Goal: Task Accomplishment & Management: Use online tool/utility

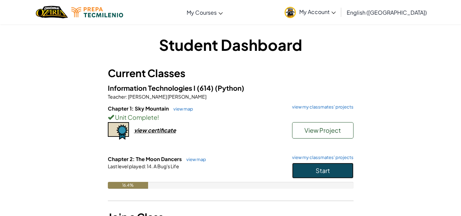
click at [344, 170] on button "Start" at bounding box center [322, 171] width 61 height 16
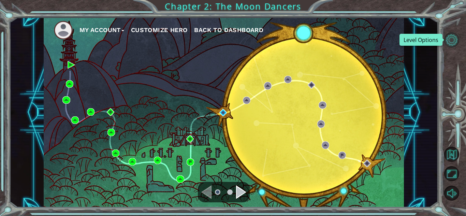
click at [454, 39] on button "Level Options" at bounding box center [452, 39] width 15 height 15
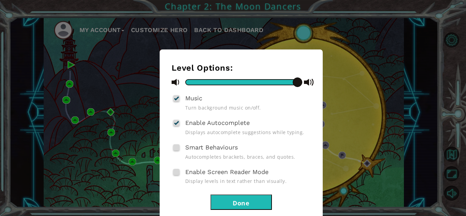
click at [199, 145] on span "Smart Behaviours" at bounding box center [211, 147] width 53 height 7
click at [0, 0] on input "Smart Behaviours" at bounding box center [0, 0] width 0 height 0
click at [263, 203] on button "Done" at bounding box center [241, 202] width 61 height 15
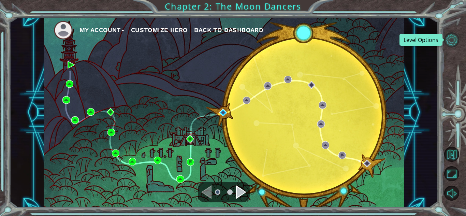
click at [448, 36] on button "Level Options" at bounding box center [452, 39] width 15 height 15
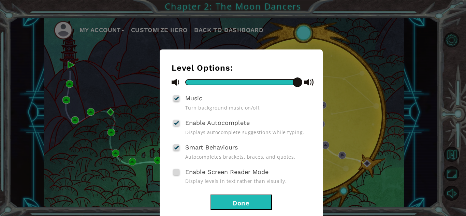
click at [176, 173] on span at bounding box center [176, 172] width 6 height 6
click at [0, 0] on input "Enable Screen Reader Mode" at bounding box center [0, 0] width 0 height 0
click at [242, 202] on button "Done" at bounding box center [241, 202] width 61 height 15
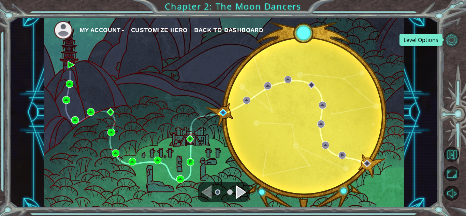
click at [455, 39] on button "Level Options" at bounding box center [452, 39] width 15 height 15
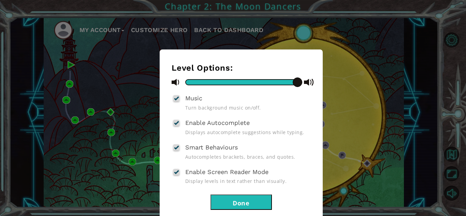
click at [267, 169] on span "Enable Screen Reader Mode" at bounding box center [226, 171] width 83 height 7
click at [0, 0] on input "Enable Screen Reader Mode" at bounding box center [0, 0] width 0 height 0
click at [268, 203] on button "Done" at bounding box center [241, 202] width 61 height 15
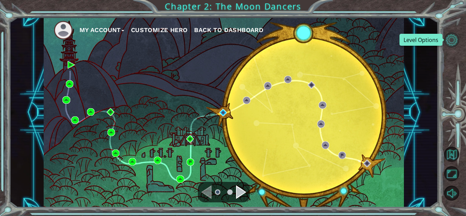
click at [445, 37] on button "Level Options" at bounding box center [452, 39] width 15 height 15
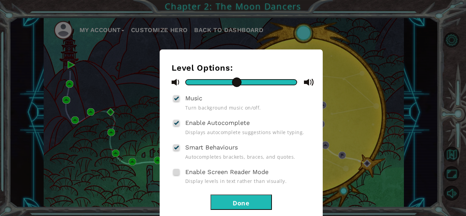
drag, startPoint x: 265, startPoint y: 80, endPoint x: 235, endPoint y: 83, distance: 30.2
click at [235, 83] on div at bounding box center [241, 82] width 112 height 6
drag, startPoint x: 235, startPoint y: 83, endPoint x: 173, endPoint y: 88, distance: 62.3
click at [173, 86] on div at bounding box center [241, 82] width 139 height 9
drag, startPoint x: 183, startPoint y: 83, endPoint x: 237, endPoint y: 83, distance: 53.9
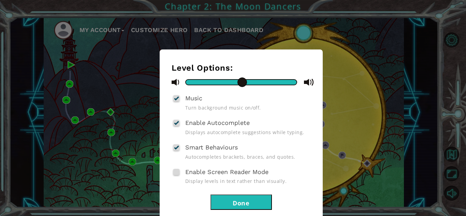
click at [238, 83] on span at bounding box center [243, 83] width 10 height 10
drag, startPoint x: 239, startPoint y: 83, endPoint x: 265, endPoint y: 83, distance: 25.9
click at [247, 83] on span at bounding box center [243, 83] width 10 height 10
click at [262, 207] on button "Done" at bounding box center [241, 202] width 61 height 15
